Goal: Information Seeking & Learning: Learn about a topic

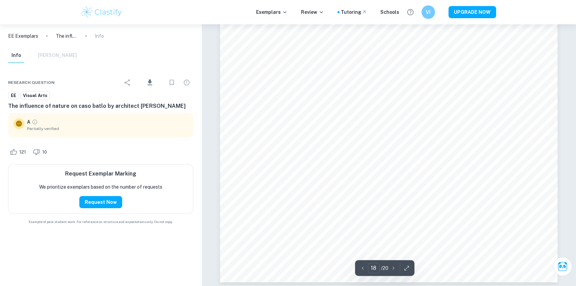
scroll to position [8609, 0]
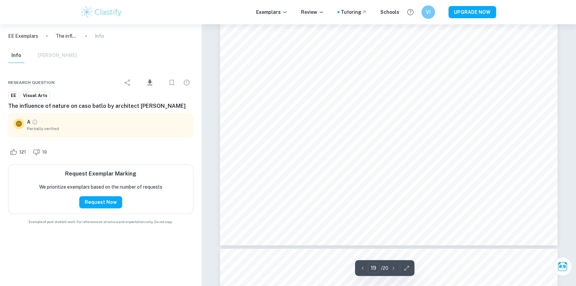
type input "20"
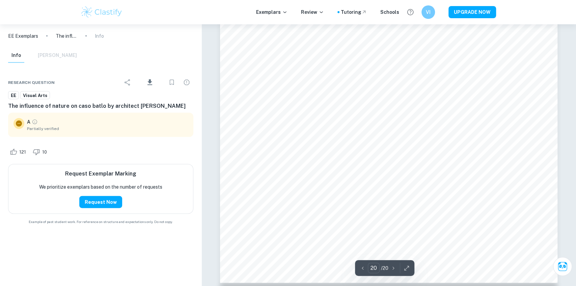
scroll to position [9623, 0]
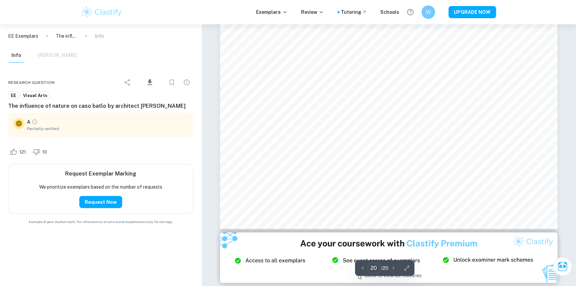
click at [59, 55] on div "Info [PERSON_NAME]" at bounding box center [42, 55] width 69 height 15
click at [44, 57] on div "Info [PERSON_NAME]" at bounding box center [42, 55] width 69 height 15
click at [107, 16] on img at bounding box center [101, 11] width 43 height 13
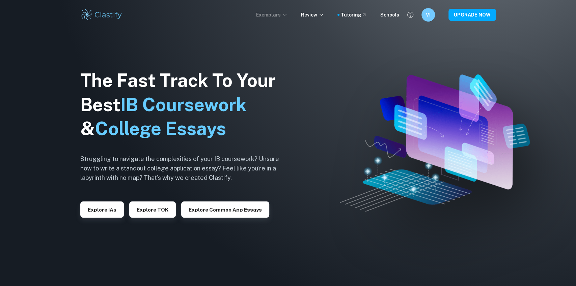
click at [282, 15] on p "Exemplars" at bounding box center [271, 14] width 31 height 7
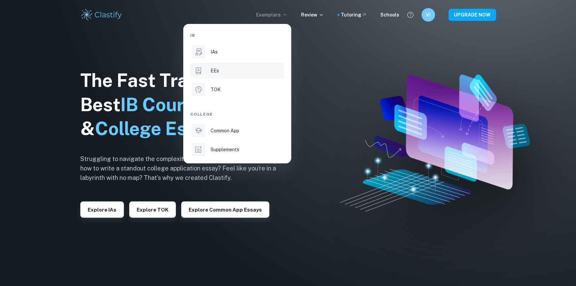
click at [232, 71] on div "EEs" at bounding box center [247, 70] width 72 height 7
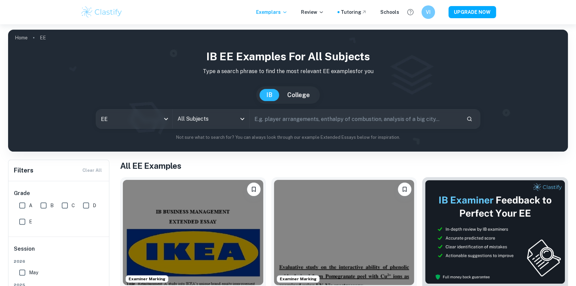
click at [182, 120] on input "All Subjects" at bounding box center [206, 119] width 60 height 13
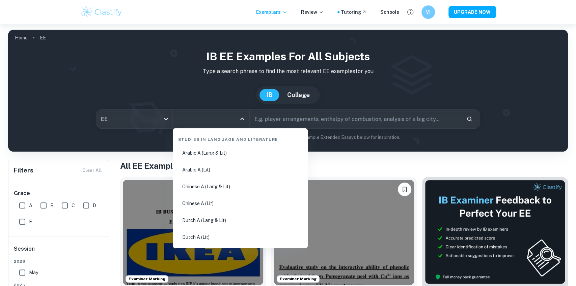
type input "a"
type input "v"
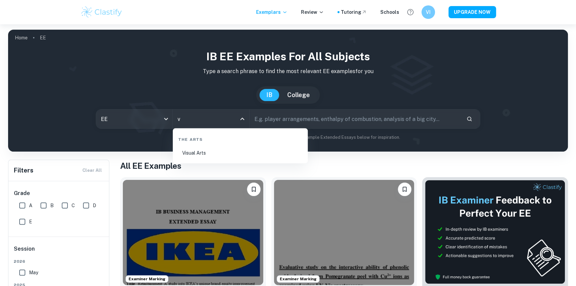
click at [243, 152] on li "Visual Arts" at bounding box center [240, 153] width 130 height 16
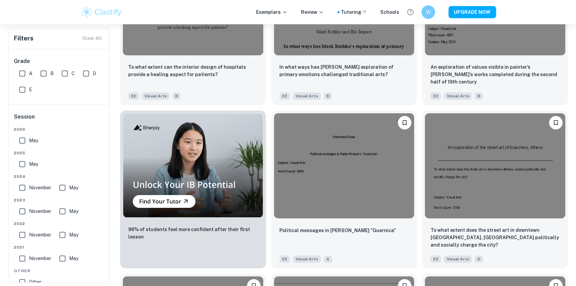
scroll to position [394, 0]
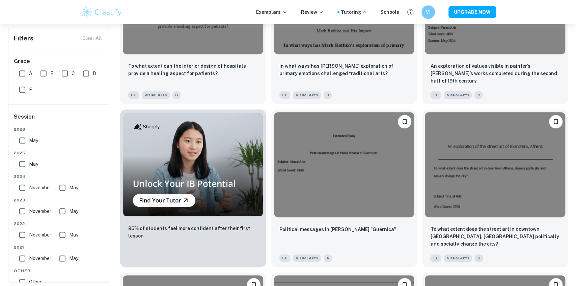
click at [267, 153] on div "Political messages in [PERSON_NAME] "Guernica" EE Visual Arts A" at bounding box center [341, 185] width 151 height 163
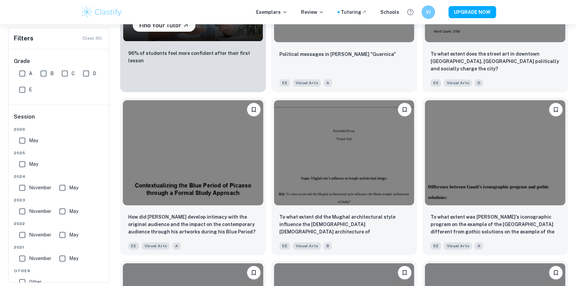
scroll to position [587, 0]
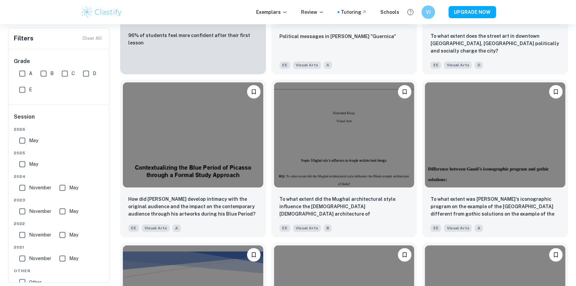
click at [21, 162] on input "May" at bounding box center [22, 164] width 13 height 13
checkbox input "true"
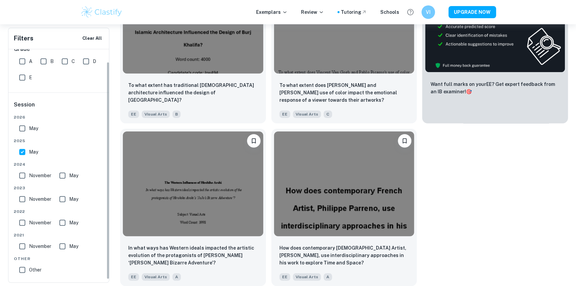
scroll to position [13, 0]
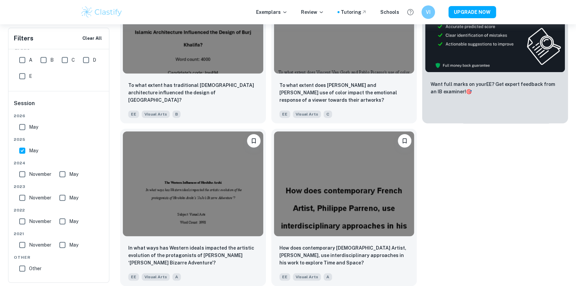
click at [419, 218] on div "To what extent has traditional [DEMOGRAPHIC_DATA] architecture influenced the d…" at bounding box center [341, 123] width 453 height 326
click at [424, 212] on div "To what extent has traditional [DEMOGRAPHIC_DATA] architecture influenced the d…" at bounding box center [341, 123] width 453 height 326
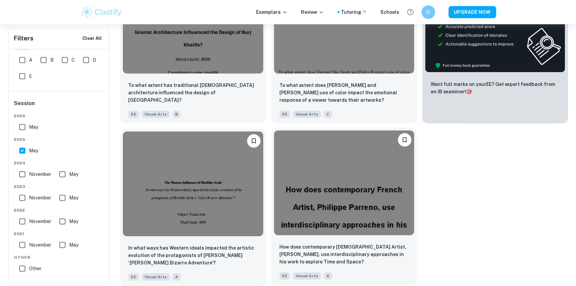
click at [395, 237] on div at bounding box center [344, 183] width 146 height 111
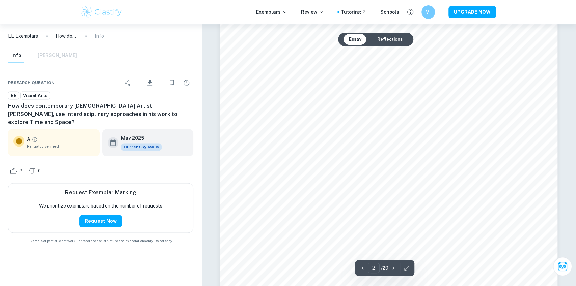
scroll to position [595, 0]
type input "19"
